Goal: Information Seeking & Learning: Learn about a topic

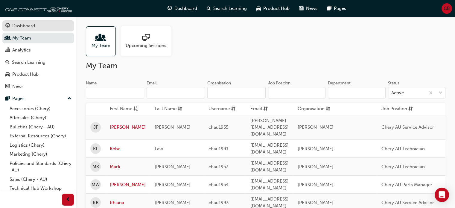
click at [20, 26] on div "Dashboard" at bounding box center [23, 25] width 23 height 7
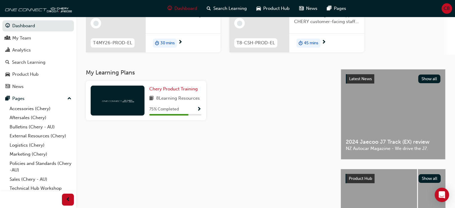
scroll to position [90, 0]
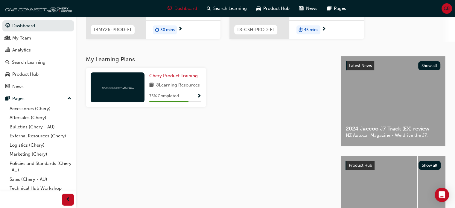
click at [198, 95] on span "Show Progress" at bounding box center [199, 96] width 4 height 5
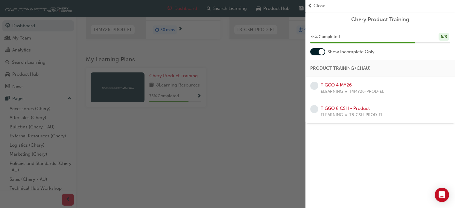
click at [331, 85] on link "TIGGO 4 MY26" at bounding box center [336, 84] width 31 height 5
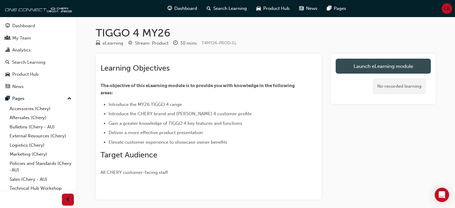
click at [375, 69] on link "Launch eLearning module" at bounding box center [383, 66] width 95 height 15
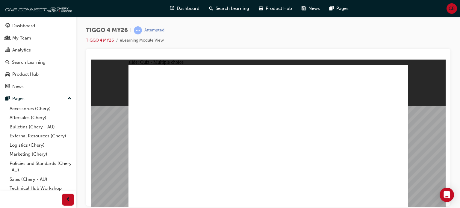
radio input "true"
drag, startPoint x: 163, startPoint y: 110, endPoint x: 270, endPoint y: 167, distance: 120.8
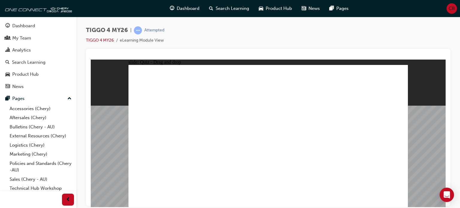
drag, startPoint x: 260, startPoint y: 114, endPoint x: 314, endPoint y: 170, distance: 77.9
drag, startPoint x: 373, startPoint y: 113, endPoint x: 375, endPoint y: 168, distance: 54.5
drag, startPoint x: 208, startPoint y: 113, endPoint x: 207, endPoint y: 172, distance: 59.0
drag, startPoint x: 322, startPoint y: 111, endPoint x: 155, endPoint y: 168, distance: 175.7
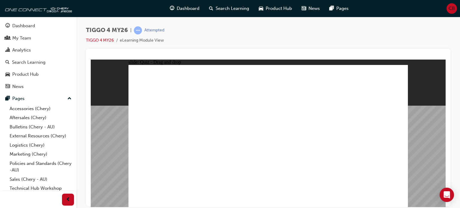
radio input "false"
radio input "true"
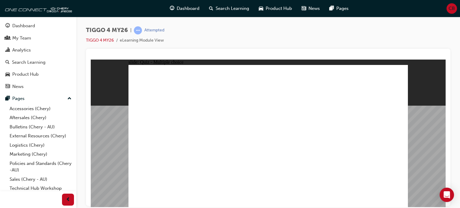
radio input "true"
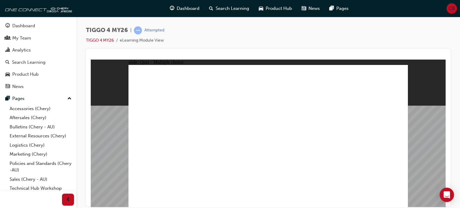
drag, startPoint x: 224, startPoint y: 151, endPoint x: 360, endPoint y: 159, distance: 136.5
drag, startPoint x: 222, startPoint y: 135, endPoint x: 295, endPoint y: 156, distance: 75.7
drag, startPoint x: 166, startPoint y: 149, endPoint x: 298, endPoint y: 131, distance: 133.8
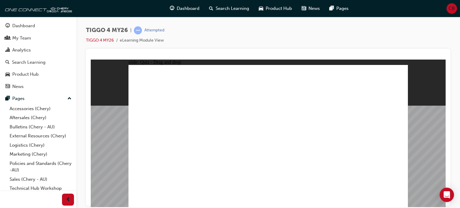
drag, startPoint x: 200, startPoint y: 162, endPoint x: 328, endPoint y: 126, distance: 133.1
drag, startPoint x: 168, startPoint y: 124, endPoint x: 361, endPoint y: 122, distance: 193.4
drag, startPoint x: 169, startPoint y: 139, endPoint x: 373, endPoint y: 137, distance: 204.2
drag, startPoint x: 216, startPoint y: 123, endPoint x: 361, endPoint y: 148, distance: 147.5
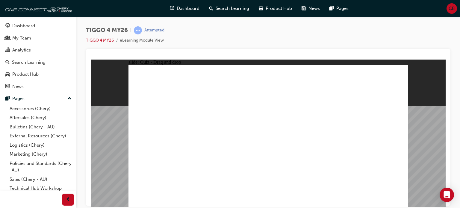
radio input "true"
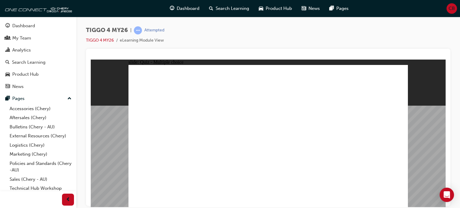
radio input "true"
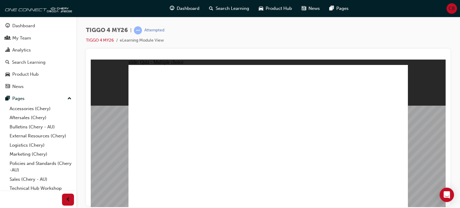
radio input "true"
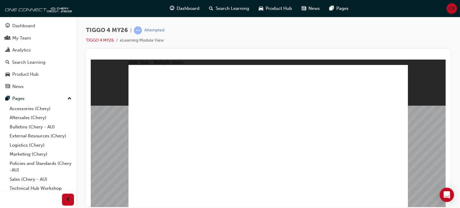
radio input "true"
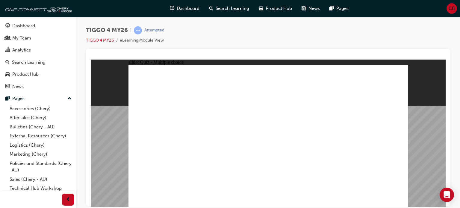
radio input "true"
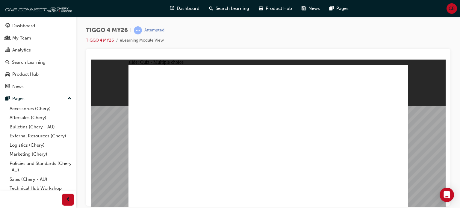
drag, startPoint x: 153, startPoint y: 112, endPoint x: 270, endPoint y: 161, distance: 127.2
drag, startPoint x: 320, startPoint y: 109, endPoint x: 149, endPoint y: 162, distance: 179.6
drag, startPoint x: 213, startPoint y: 107, endPoint x: 215, endPoint y: 161, distance: 54.5
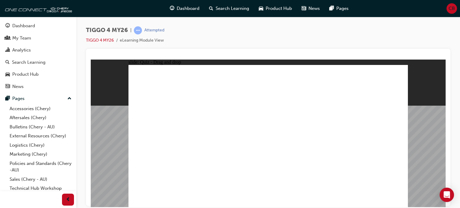
drag, startPoint x: 255, startPoint y: 110, endPoint x: 327, endPoint y: 153, distance: 84.4
drag, startPoint x: 365, startPoint y: 106, endPoint x: 377, endPoint y: 149, distance: 44.7
drag, startPoint x: 373, startPoint y: 113, endPoint x: 374, endPoint y: 164, distance: 51.8
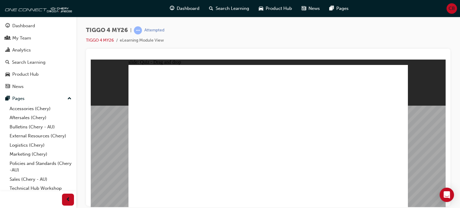
radio input "false"
radio input "true"
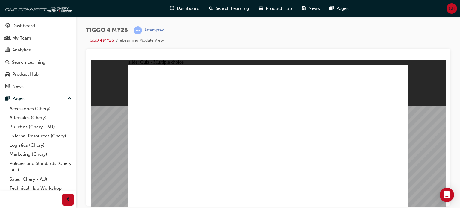
radio input "true"
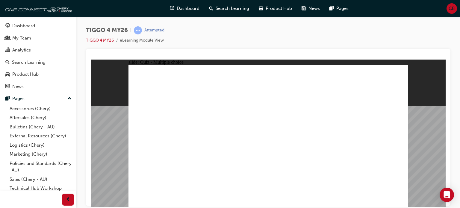
drag, startPoint x: 255, startPoint y: 159, endPoint x: 263, endPoint y: 161, distance: 7.5
drag, startPoint x: 217, startPoint y: 151, endPoint x: 364, endPoint y: 114, distance: 151.6
drag, startPoint x: 157, startPoint y: 167, endPoint x: 360, endPoint y: 110, distance: 210.8
drag, startPoint x: 154, startPoint y: 120, endPoint x: 349, endPoint y: 123, distance: 194.9
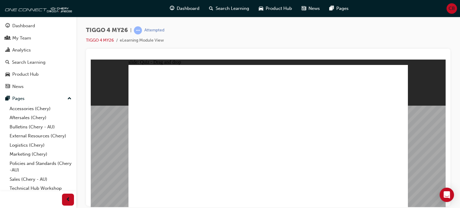
drag, startPoint x: 239, startPoint y: 130, endPoint x: 295, endPoint y: 99, distance: 63.7
drag, startPoint x: 163, startPoint y: 150, endPoint x: 298, endPoint y: 109, distance: 140.8
drag, startPoint x: 160, startPoint y: 135, endPoint x: 361, endPoint y: 129, distance: 200.7
drag, startPoint x: 211, startPoint y: 123, endPoint x: 350, endPoint y: 146, distance: 141.0
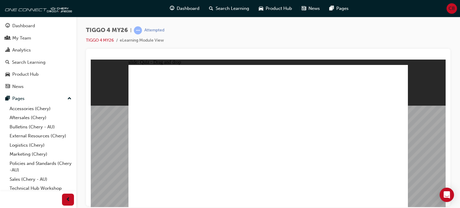
radio input "true"
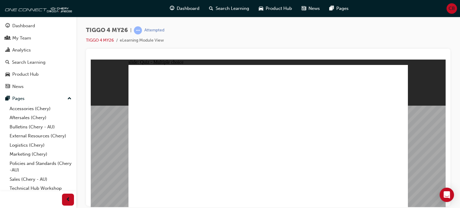
radio input "true"
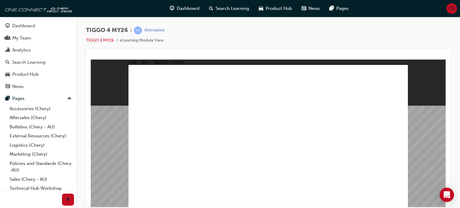
radio input "true"
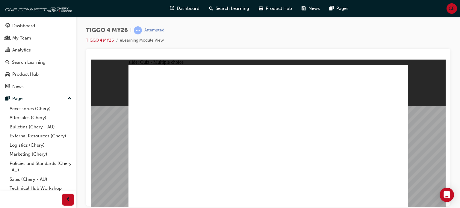
radio input "true"
